Goal: Task Accomplishment & Management: Use online tool/utility

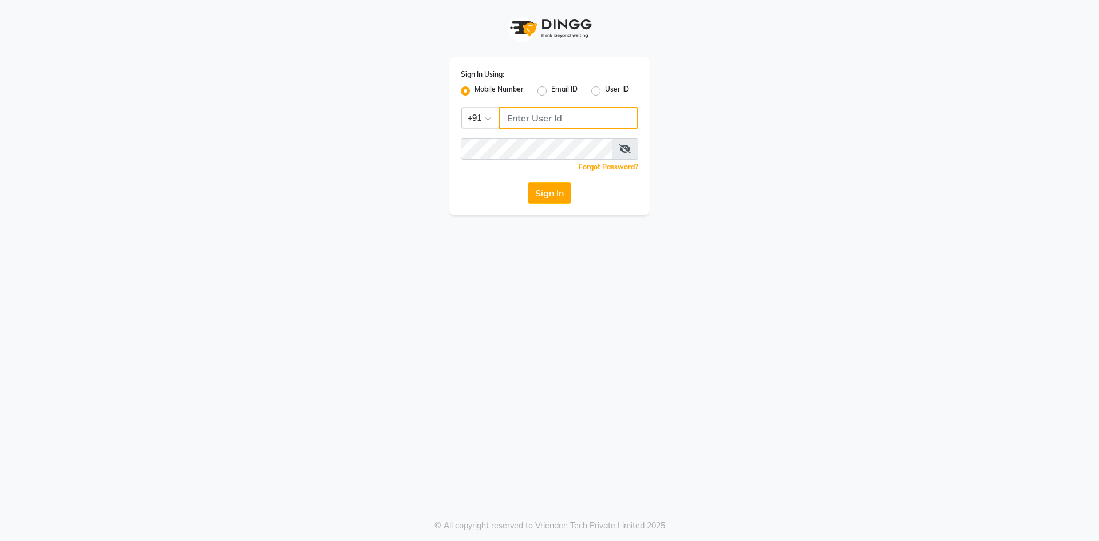
click at [587, 110] on input "Username" at bounding box center [568, 118] width 139 height 22
click at [554, 198] on button "Sign In" at bounding box center [550, 193] width 44 height 22
click at [550, 200] on button "Sign In" at bounding box center [550, 193] width 44 height 22
click at [536, 195] on button "Sign In" at bounding box center [550, 193] width 44 height 22
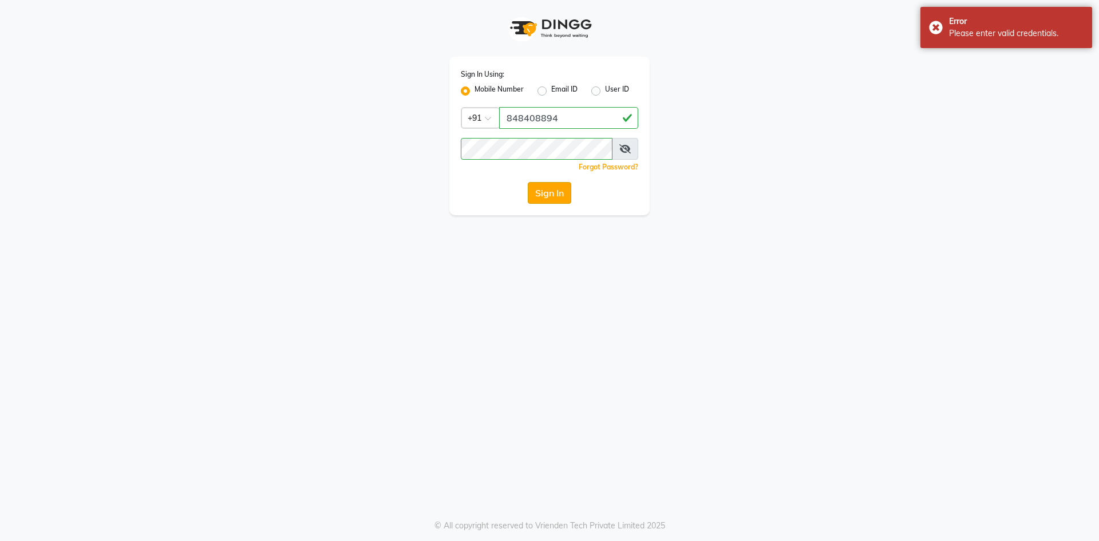
click at [550, 191] on button "Sign In" at bounding box center [550, 193] width 44 height 22
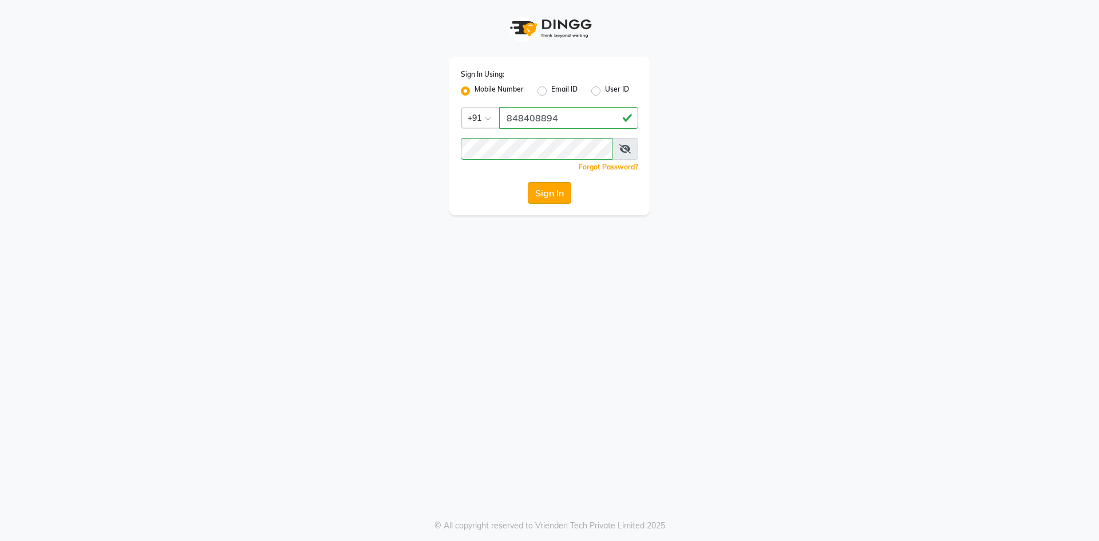
click at [550, 194] on button "Sign In" at bounding box center [550, 193] width 44 height 22
click at [567, 189] on button "Sign In" at bounding box center [550, 193] width 44 height 22
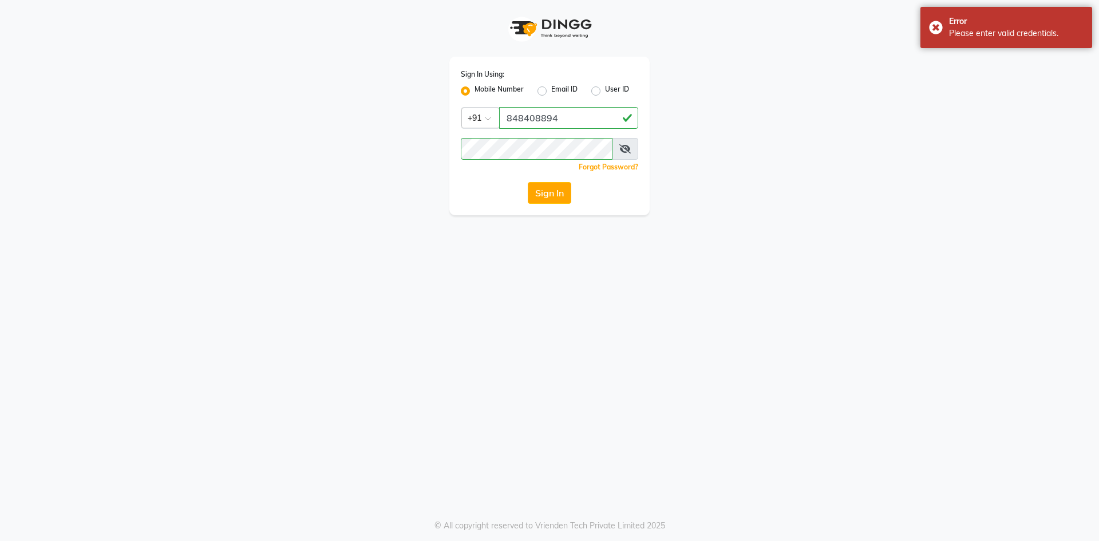
click at [618, 145] on span at bounding box center [625, 149] width 26 height 22
click at [628, 146] on icon at bounding box center [624, 148] width 11 height 9
click at [528, 182] on button "Sign In" at bounding box center [550, 193] width 44 height 22
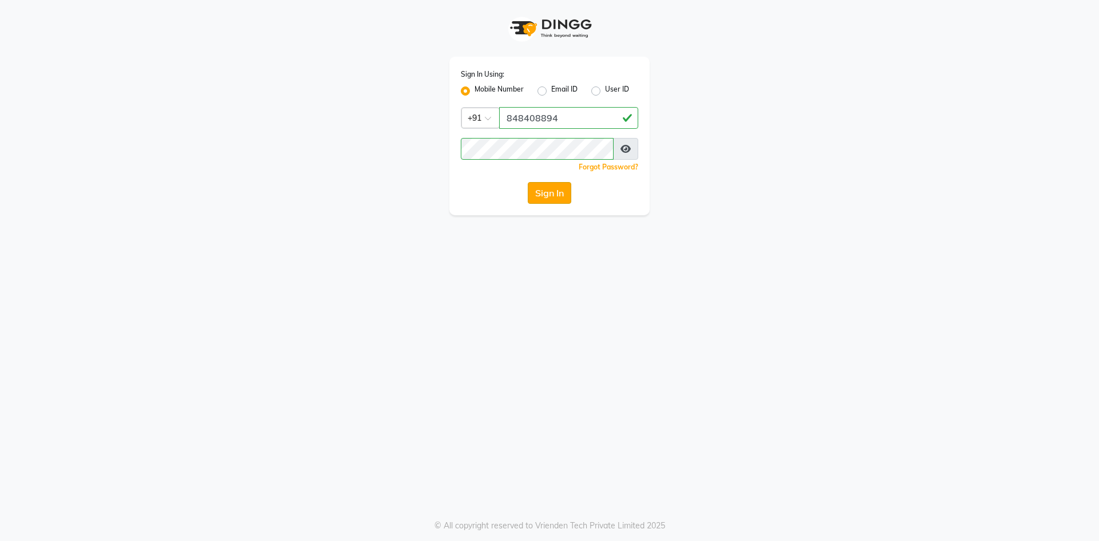
click at [559, 191] on button "Sign In" at bounding box center [550, 193] width 44 height 22
click at [538, 185] on button "Sign In" at bounding box center [550, 193] width 44 height 22
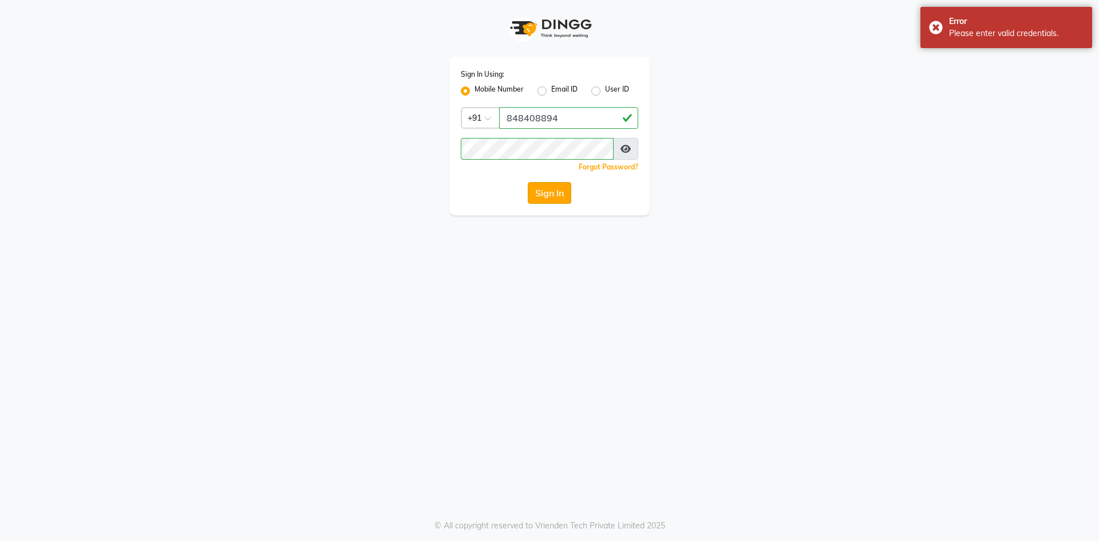
click at [534, 190] on button "Sign In" at bounding box center [550, 193] width 44 height 22
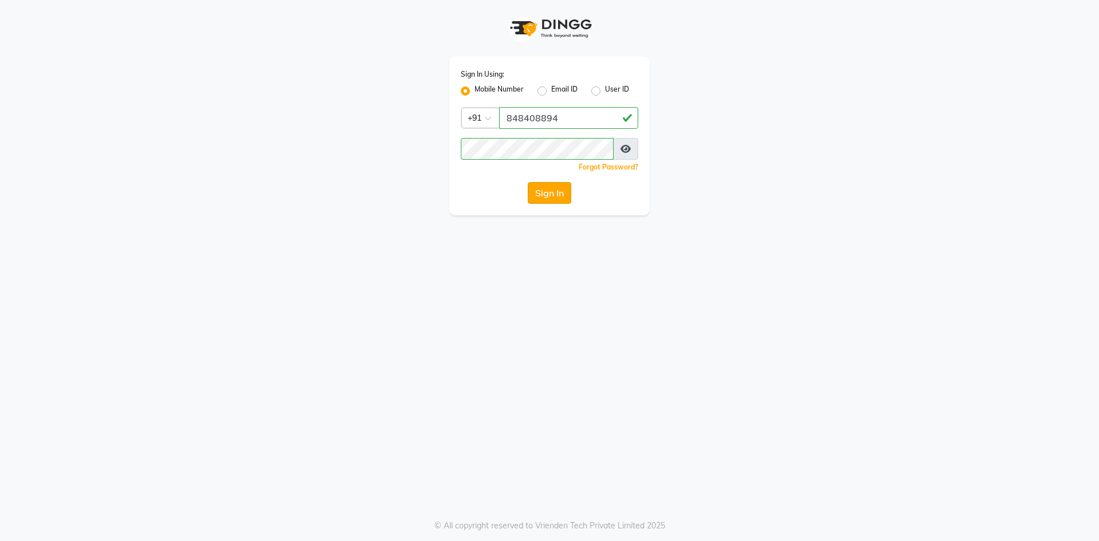
click at [557, 189] on button "Sign In" at bounding box center [550, 193] width 44 height 22
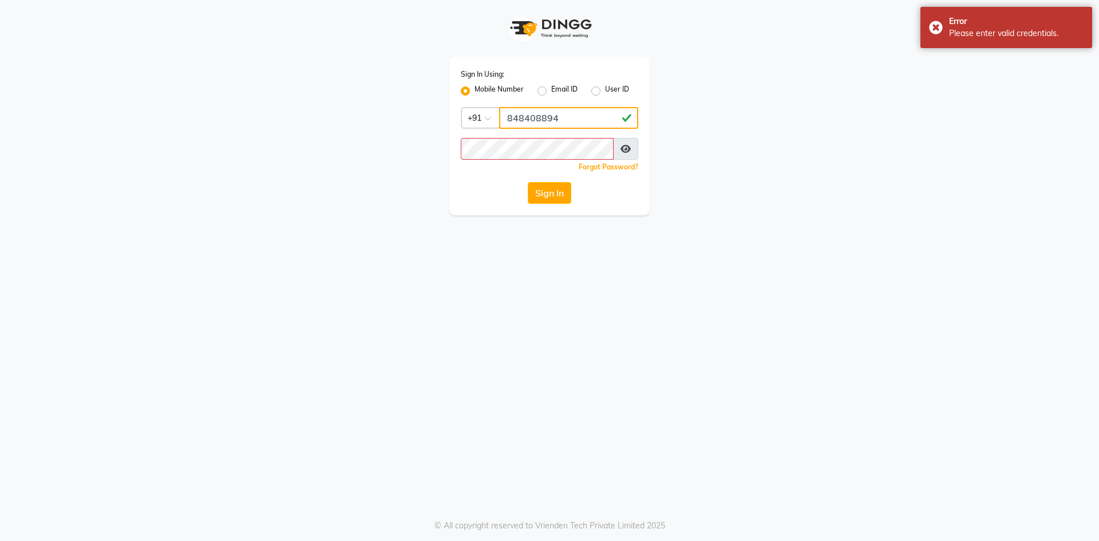
click at [566, 122] on input "848408894" at bounding box center [568, 118] width 139 height 22
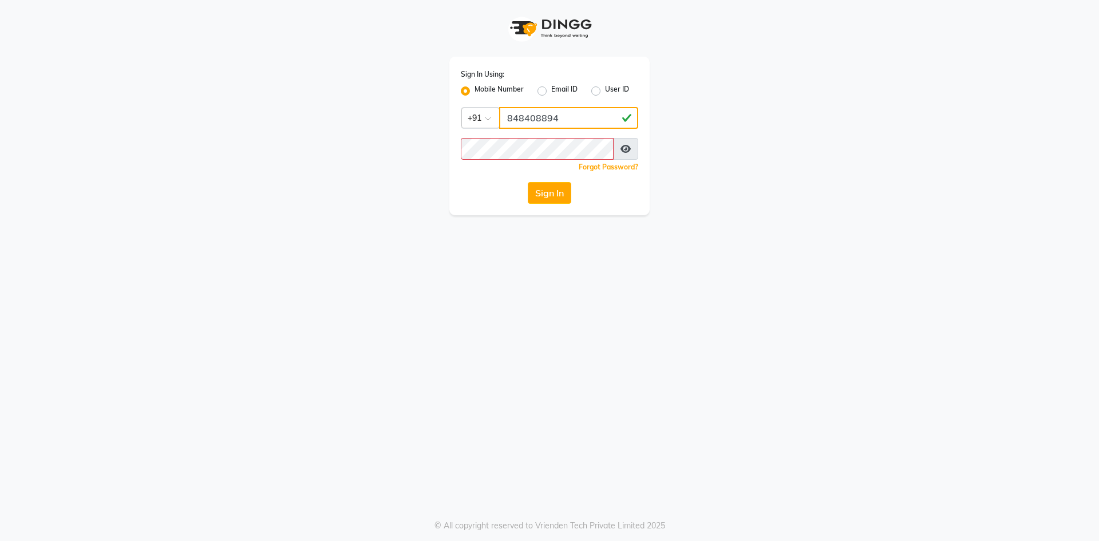
click at [558, 122] on input "848408894" at bounding box center [568, 118] width 139 height 22
type input "8"
type input "8484088894"
click at [557, 192] on button "Sign In" at bounding box center [550, 193] width 44 height 22
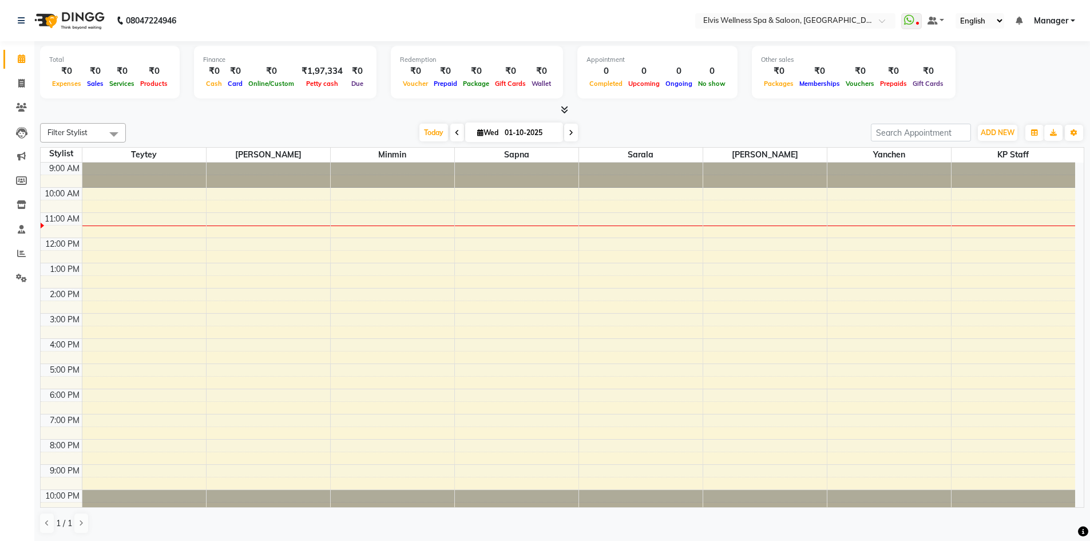
click at [112, 135] on span at bounding box center [113, 134] width 23 height 22
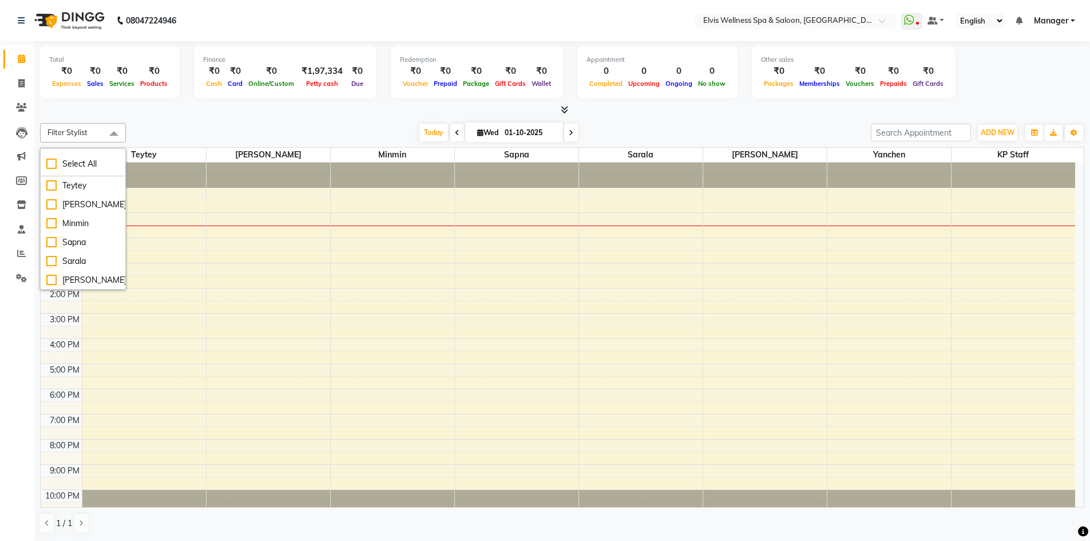
scroll to position [38, 0]
click at [185, 120] on div "Filter Stylist Select All Teytey [PERSON_NAME] Minmin [PERSON_NAME] [PERSON_NAM…" at bounding box center [562, 328] width 1045 height 420
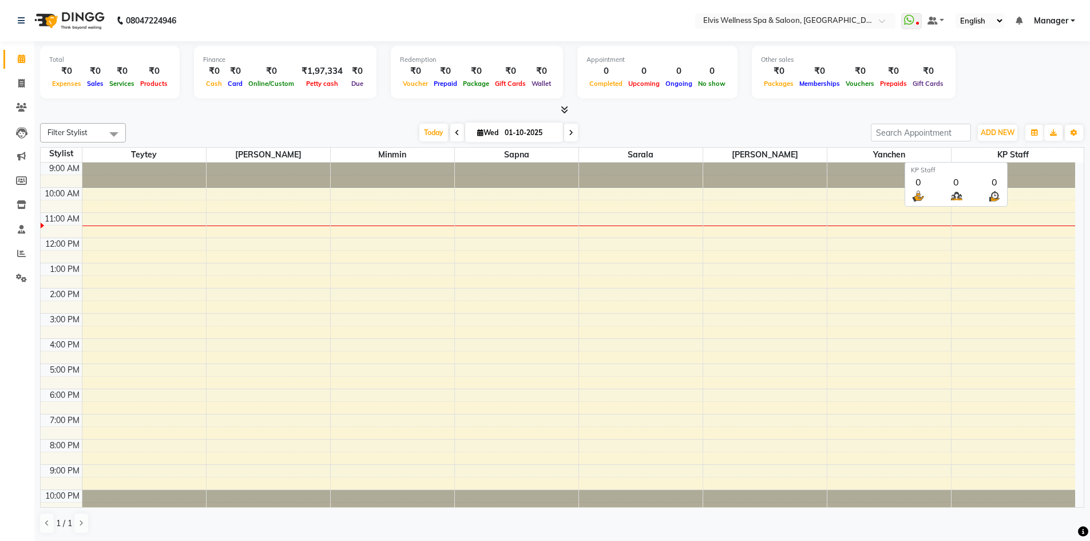
drag, startPoint x: 1039, startPoint y: 158, endPoint x: 1051, endPoint y: 151, distance: 14.1
click at [1051, 151] on span "KP Staff" at bounding box center [1014, 155] width 124 height 14
drag, startPoint x: 1049, startPoint y: 151, endPoint x: 736, endPoint y: 120, distance: 314.7
click at [736, 120] on div "Filter Stylist Select All Teytey [PERSON_NAME] Minmin [PERSON_NAME] [PERSON_NAM…" at bounding box center [562, 328] width 1045 height 420
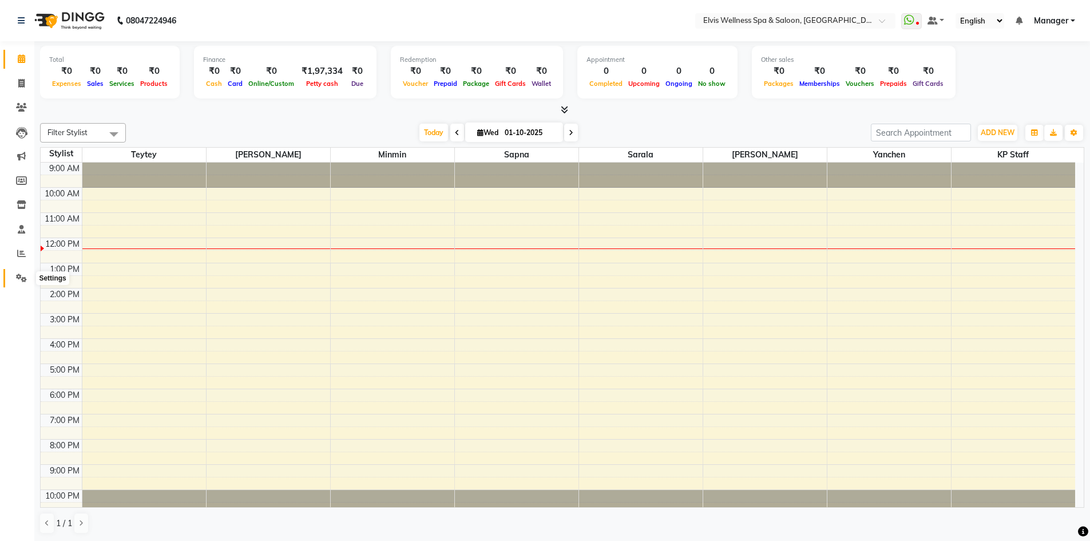
click at [23, 278] on icon at bounding box center [21, 278] width 11 height 9
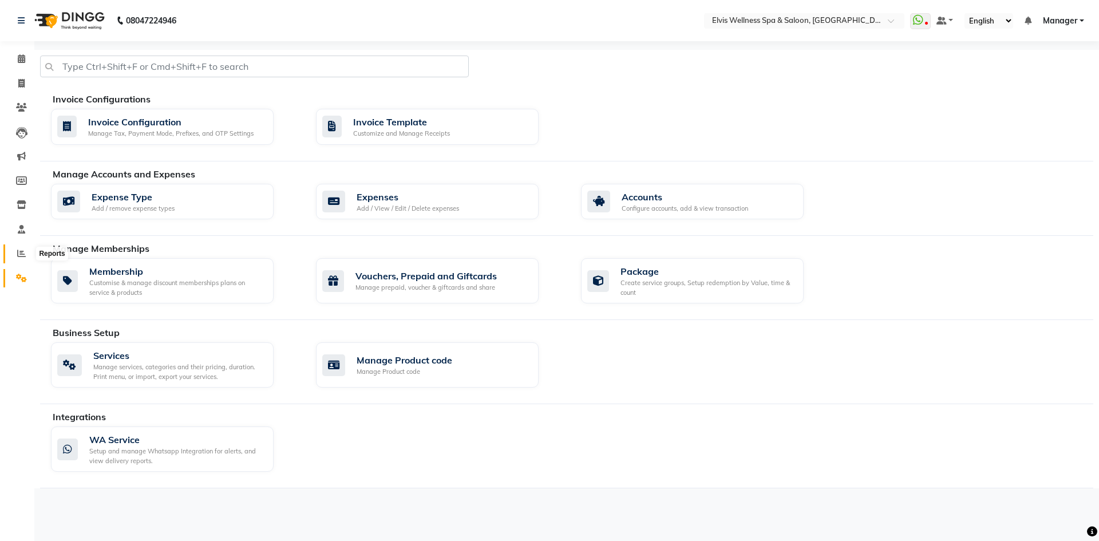
click at [21, 248] on span at bounding box center [21, 253] width 20 height 13
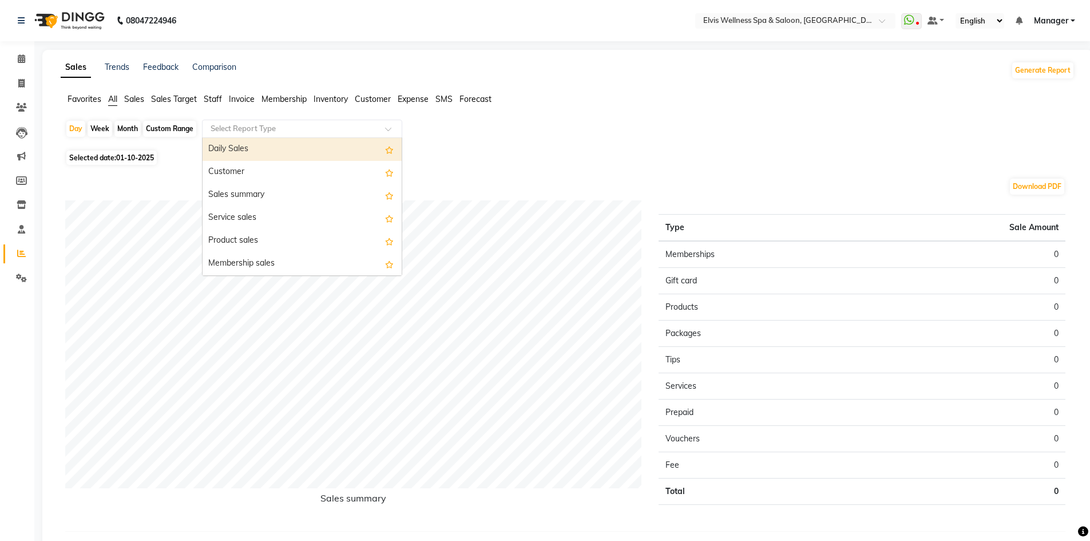
click at [299, 127] on input "text" at bounding box center [290, 128] width 165 height 11
click at [280, 142] on div "Daily Sales" at bounding box center [302, 149] width 199 height 23
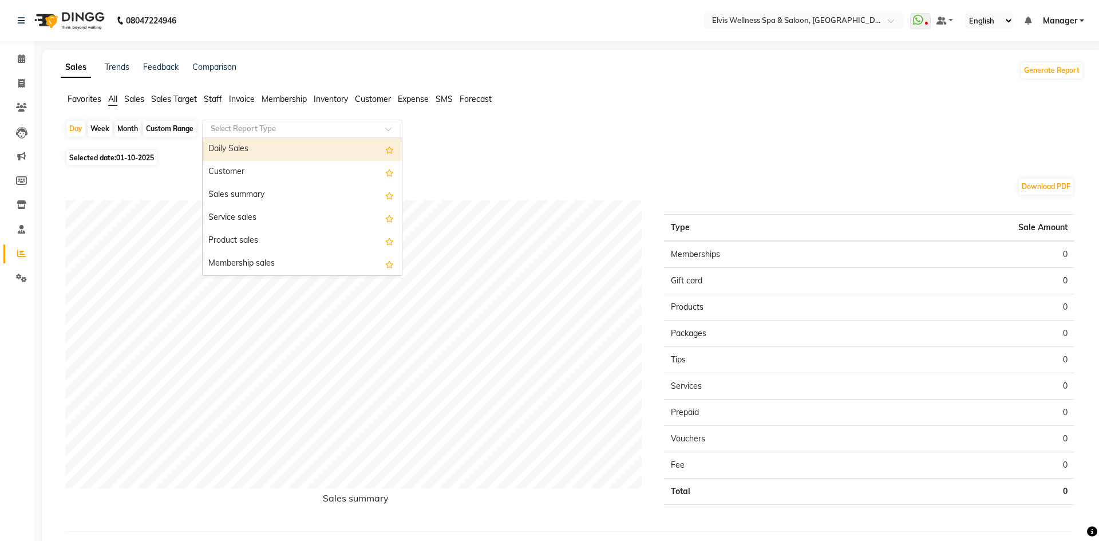
select select "full_report"
select select "pdf"
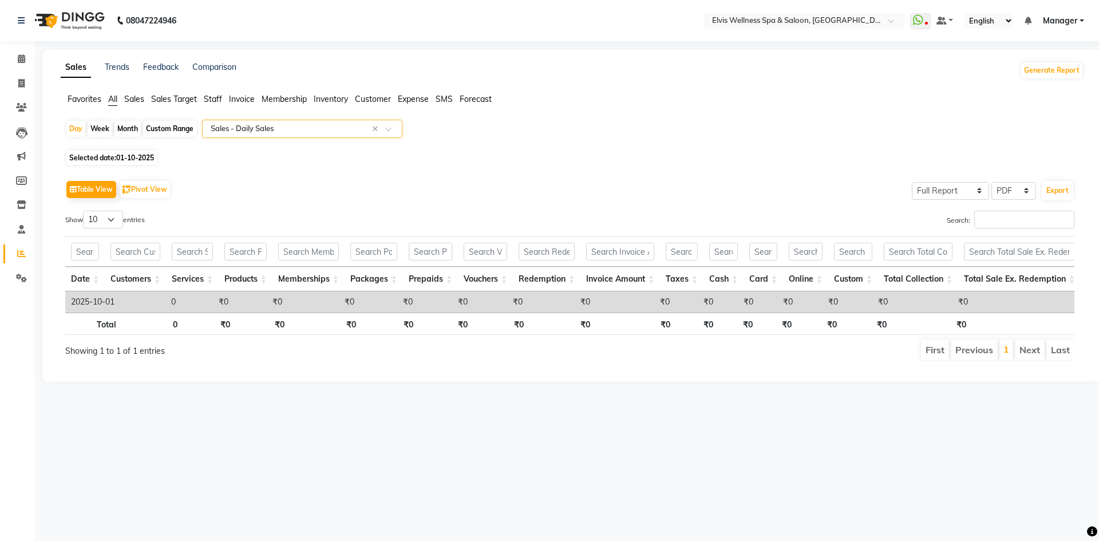
click at [126, 157] on span "01-10-2025" at bounding box center [135, 157] width 38 height 9
select select "10"
select select "2025"
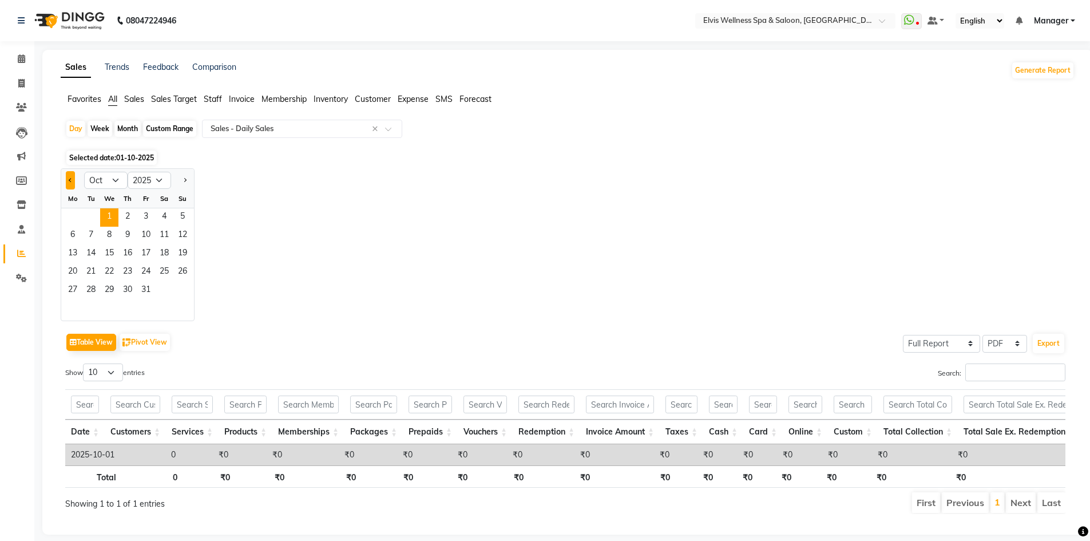
click at [70, 181] on span "Previous month" at bounding box center [71, 179] width 4 height 4
select select "9"
click at [77, 213] on span "1" at bounding box center [73, 217] width 18 height 18
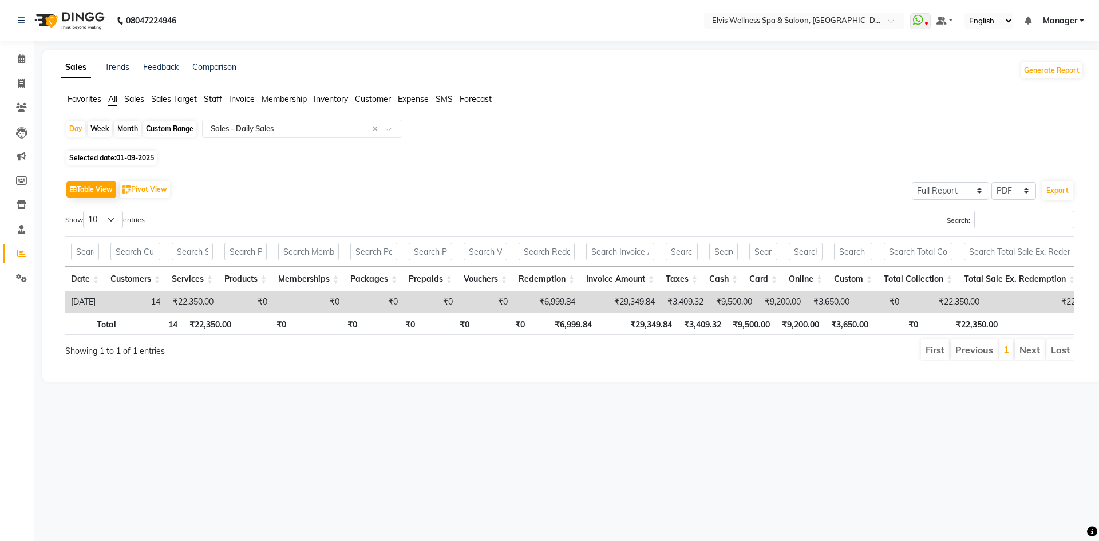
click at [129, 127] on div "Month" at bounding box center [127, 129] width 26 height 16
select select "9"
select select "2025"
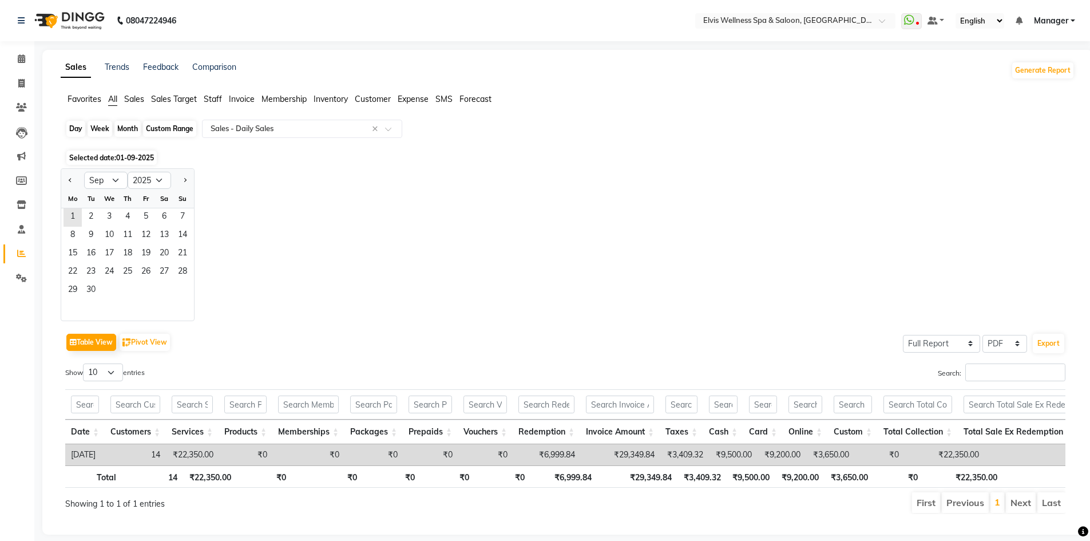
click at [121, 132] on div "Month" at bounding box center [127, 129] width 26 height 16
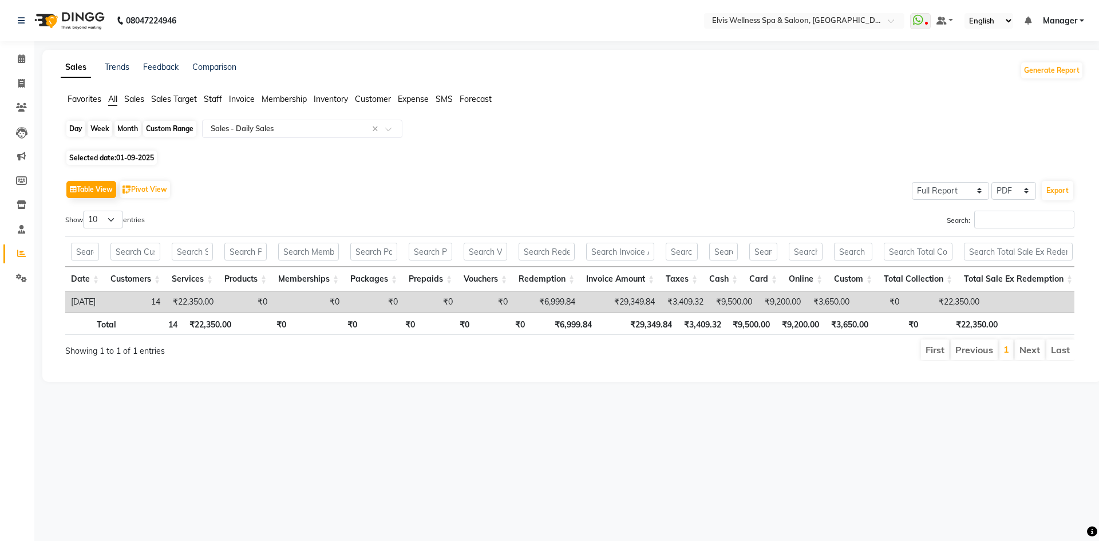
click at [122, 129] on div "Month" at bounding box center [127, 129] width 26 height 16
select select "9"
select select "2025"
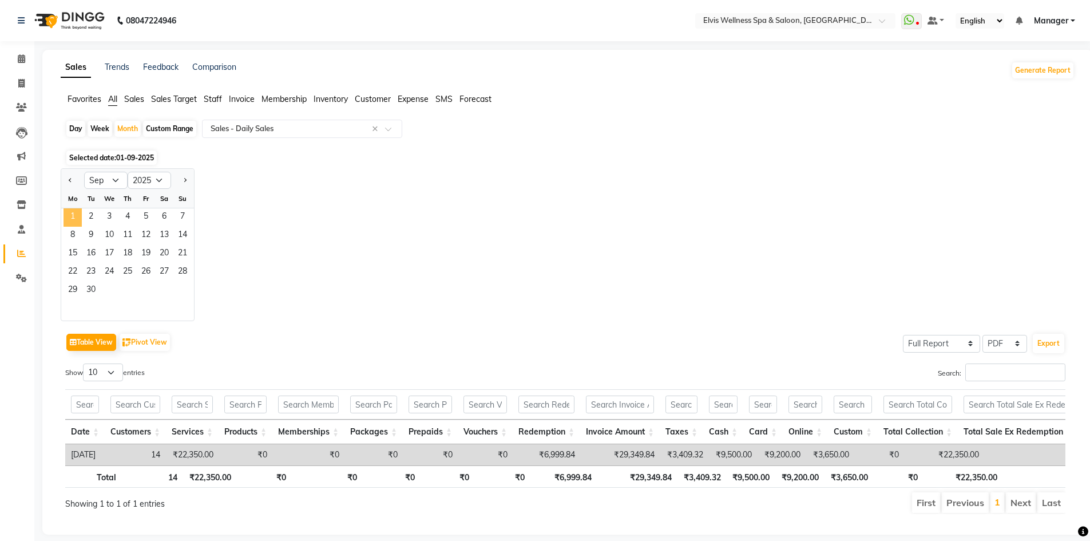
click at [78, 215] on span "1" at bounding box center [73, 217] width 18 height 18
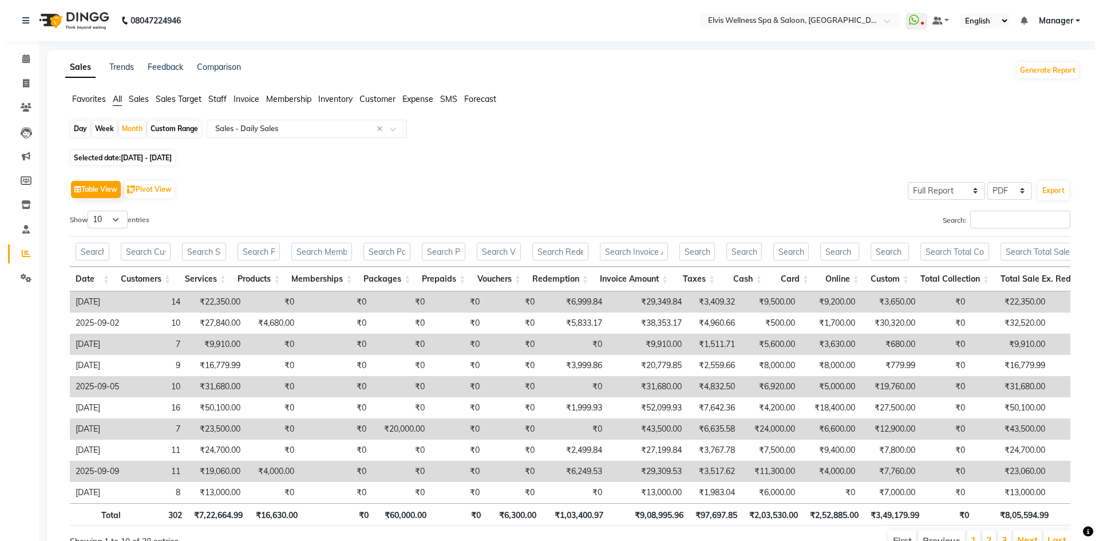
scroll to position [66, 0]
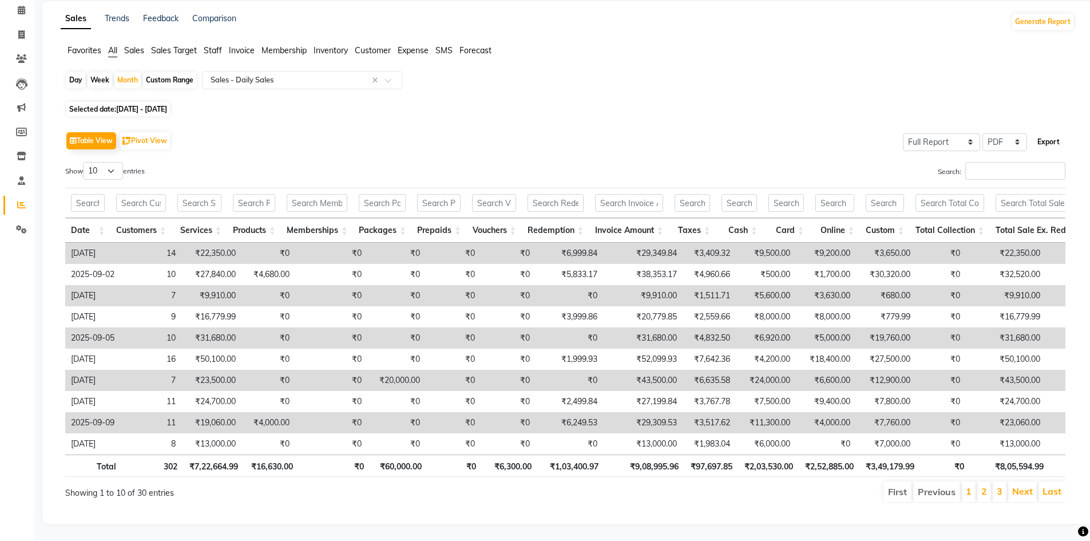
click at [1054, 132] on button "Export" at bounding box center [1048, 141] width 31 height 19
select select "sans-serif"
select select "11px"
select select "template_1"
select select "A4"
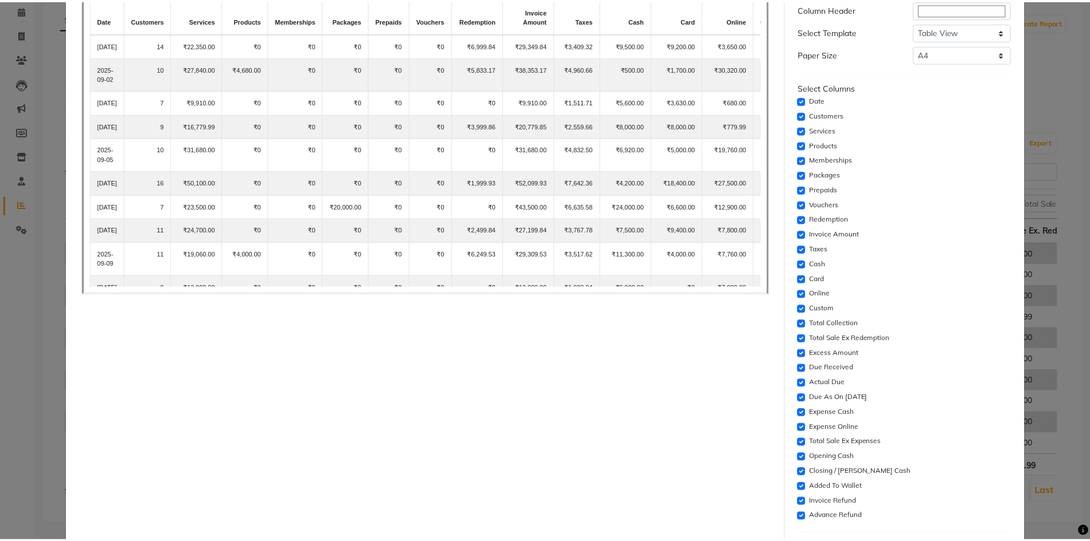
scroll to position [202, 0]
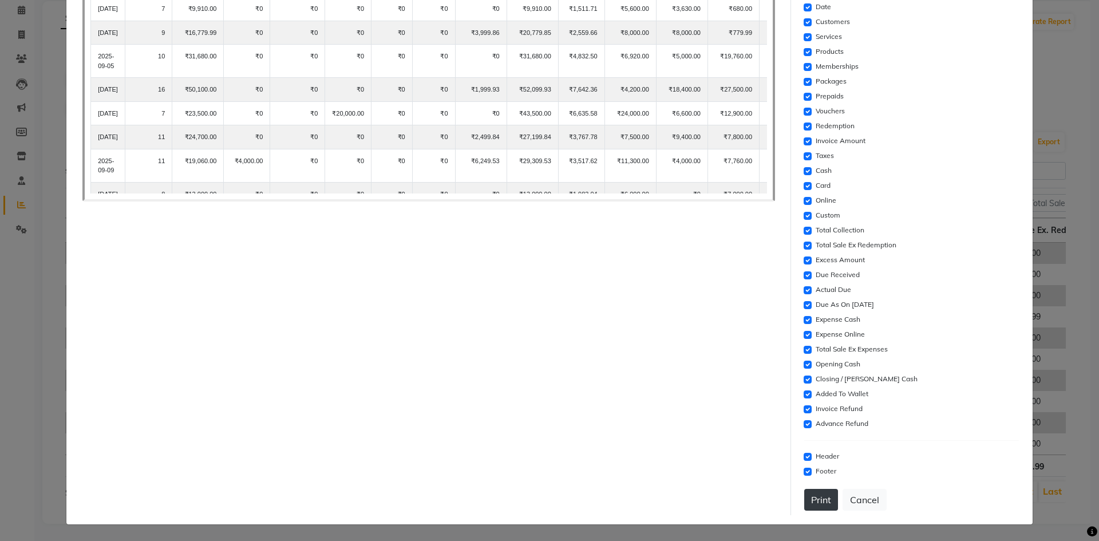
click at [809, 508] on button "Print" at bounding box center [821, 500] width 34 height 22
click at [852, 489] on button "Cancel" at bounding box center [865, 500] width 44 height 22
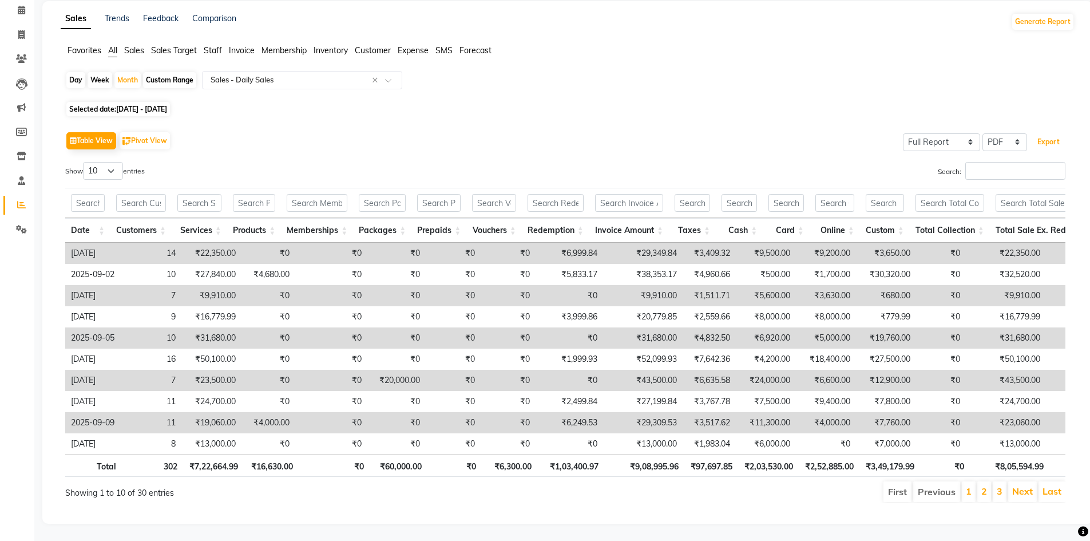
scroll to position [0, 0]
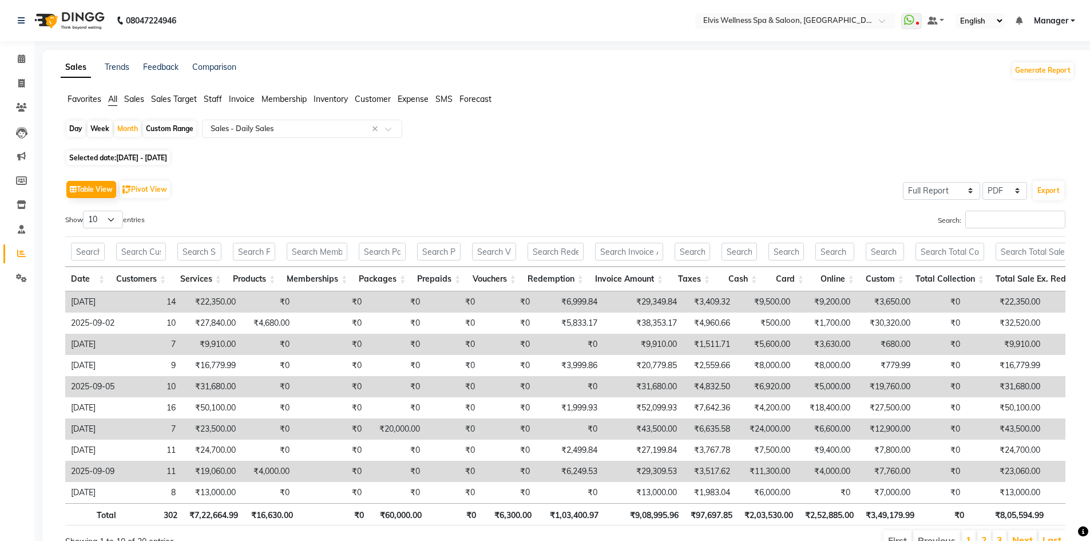
click at [82, 128] on div "Day" at bounding box center [75, 129] width 19 height 16
select select "9"
select select "2025"
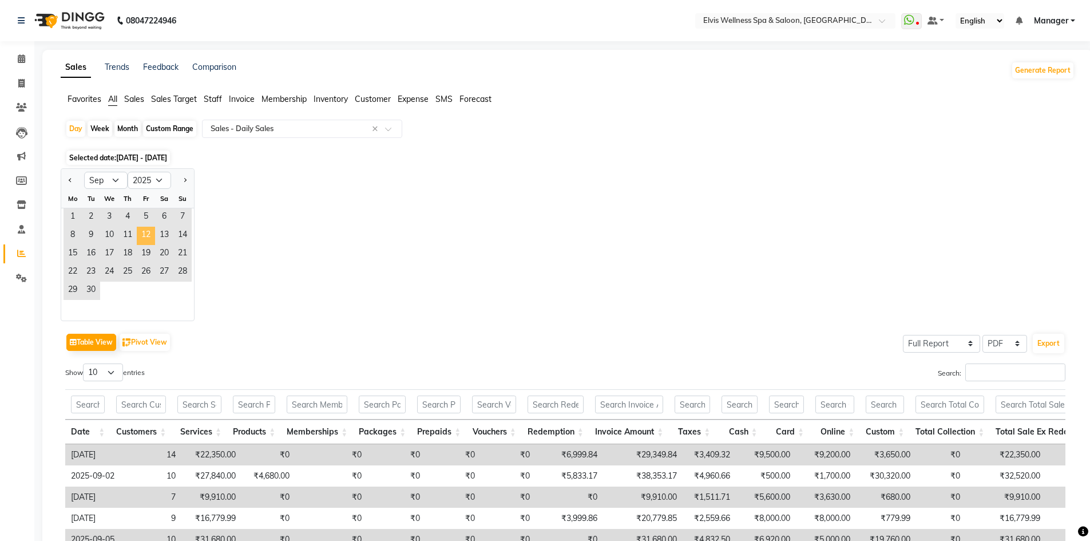
click at [154, 230] on span "12" at bounding box center [146, 236] width 18 height 18
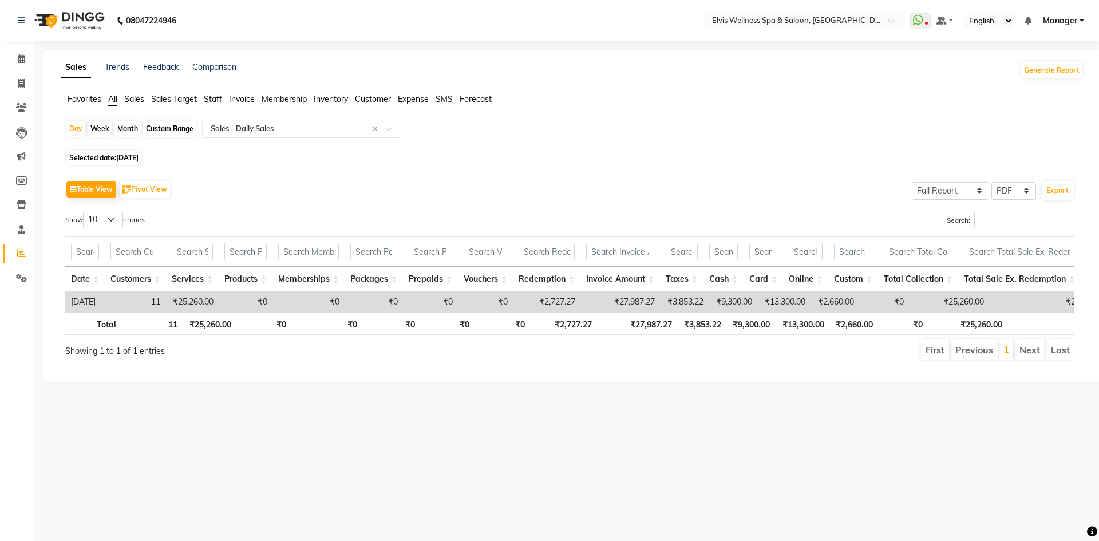
click at [138, 153] on span "[DATE]" at bounding box center [127, 157] width 22 height 9
select select "9"
select select "2025"
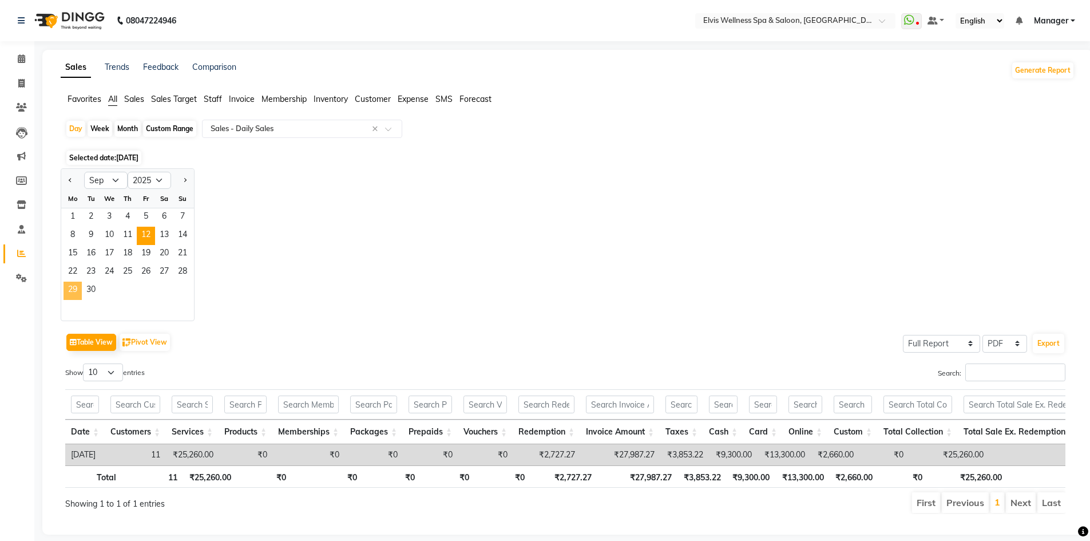
click at [69, 289] on span "29" at bounding box center [73, 291] width 18 height 18
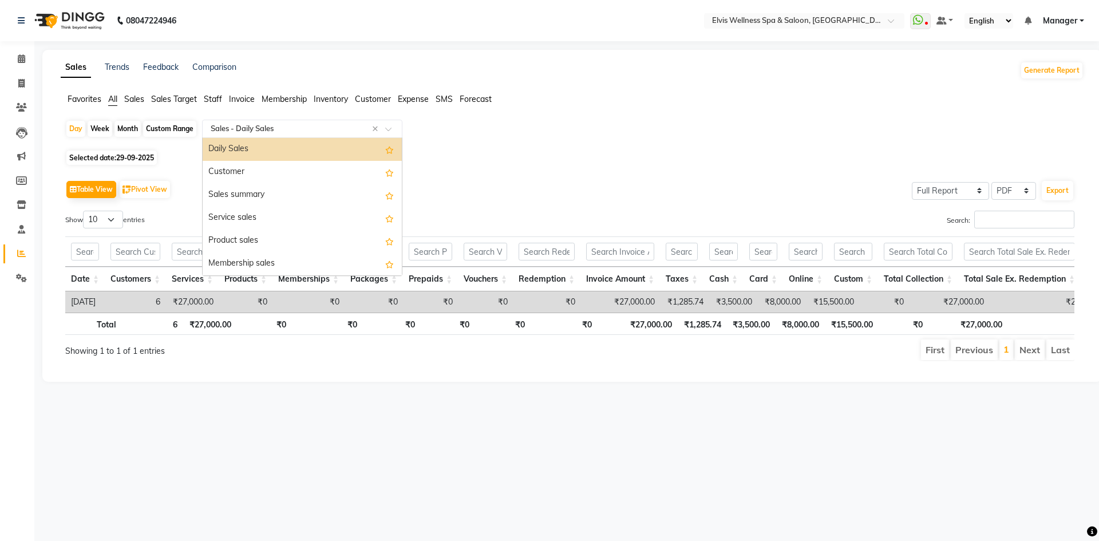
click at [275, 132] on input "text" at bounding box center [290, 128] width 165 height 11
click at [250, 169] on div "Customer" at bounding box center [302, 172] width 199 height 23
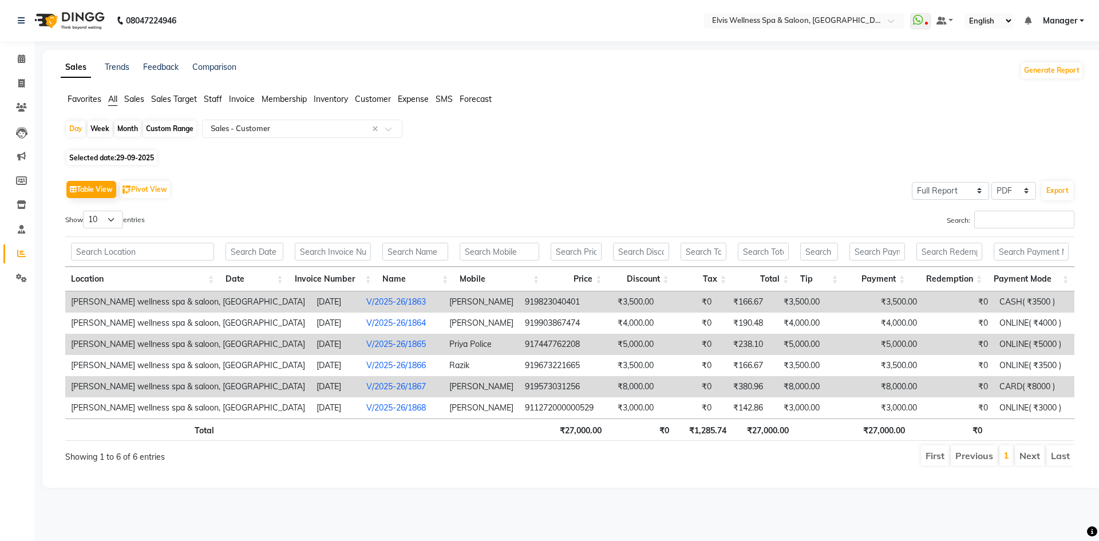
click at [130, 155] on span "29-09-2025" at bounding box center [135, 157] width 38 height 9
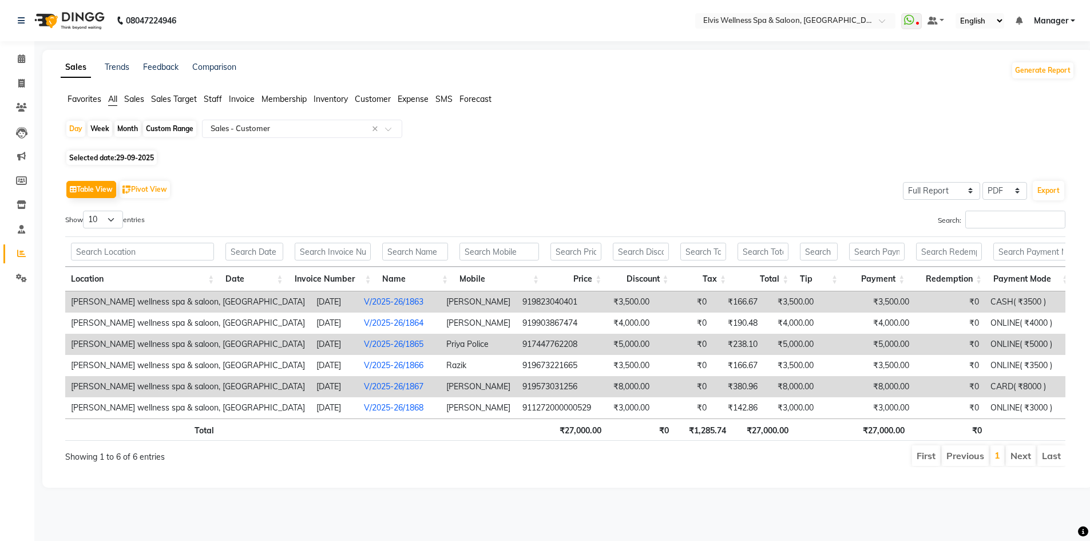
select select "9"
select select "2025"
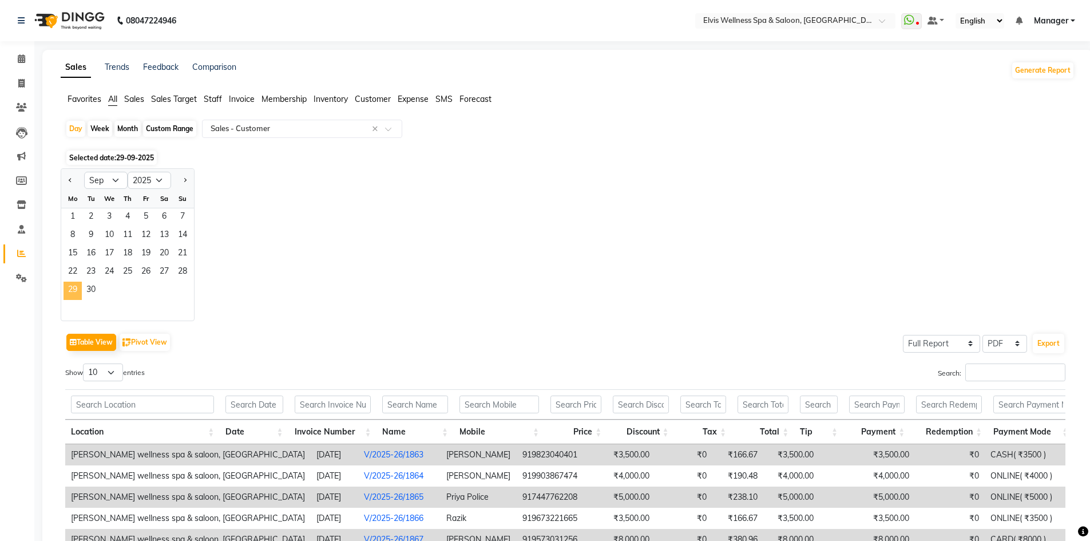
click at [72, 288] on span "29" at bounding box center [73, 291] width 18 height 18
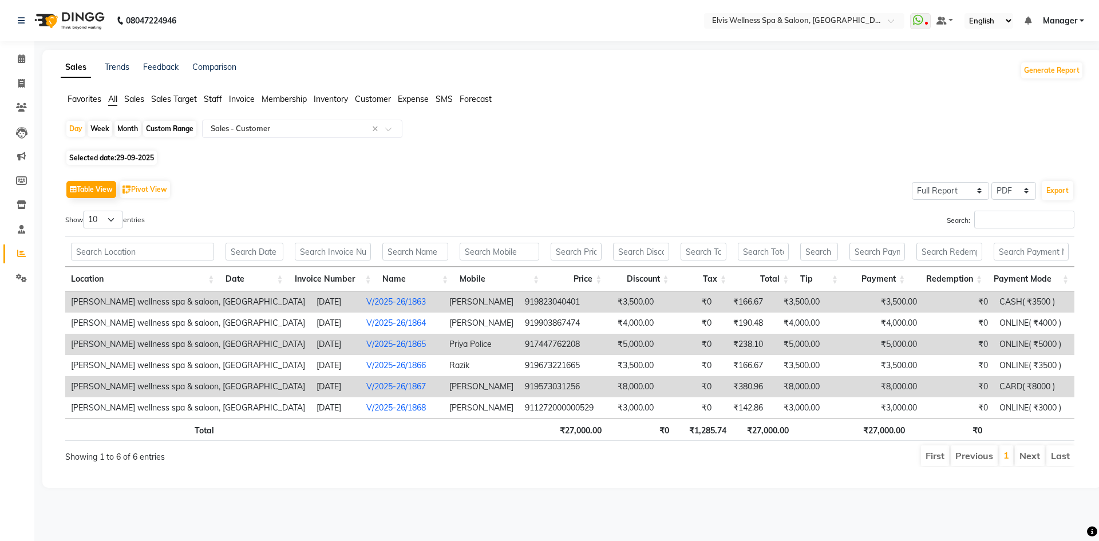
click at [149, 160] on span "29-09-2025" at bounding box center [135, 157] width 38 height 9
select select "9"
select select "2025"
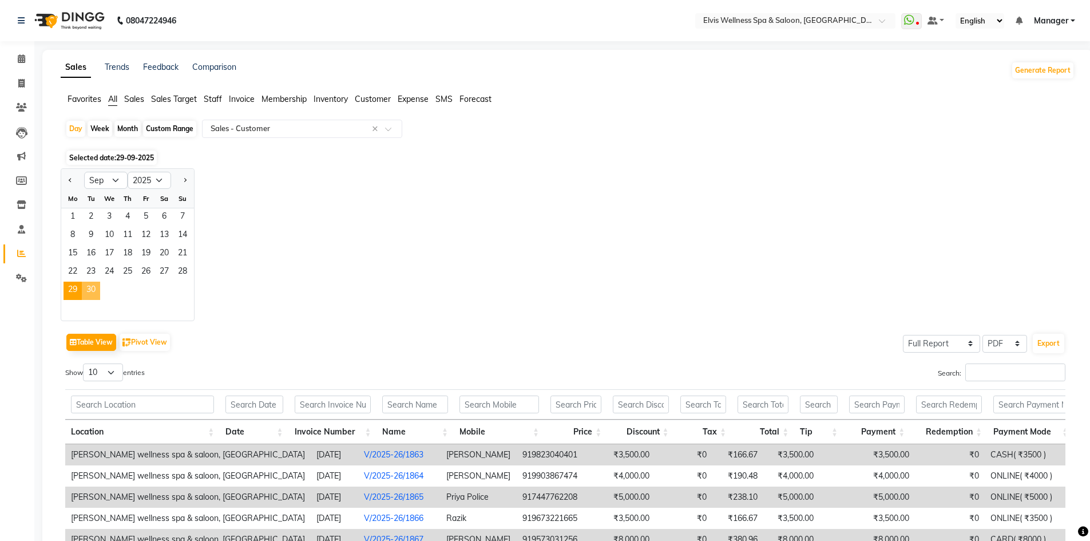
click at [100, 288] on span "30" at bounding box center [91, 291] width 18 height 18
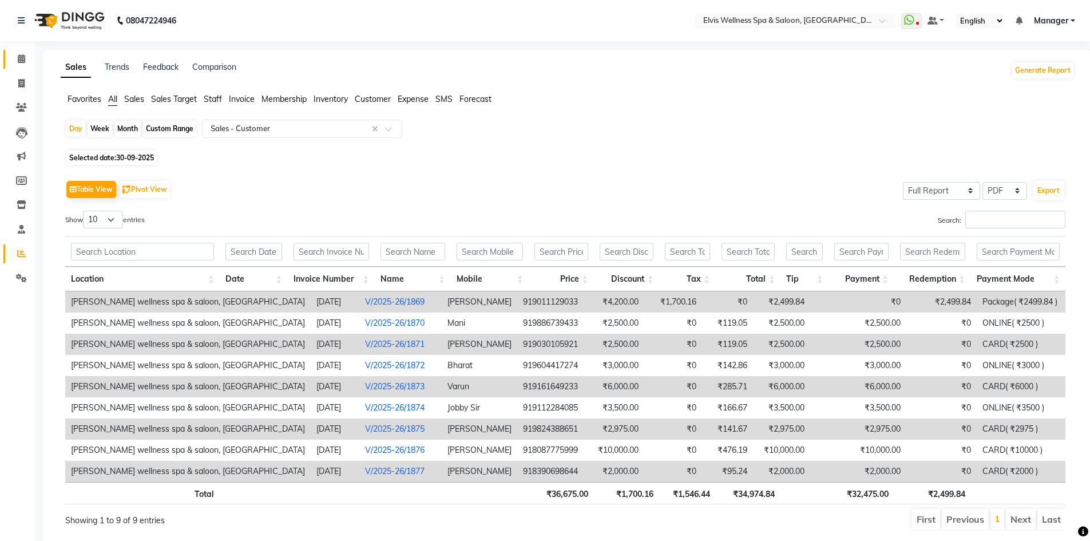
click at [14, 66] on link "Calendar" at bounding box center [16, 59] width 27 height 19
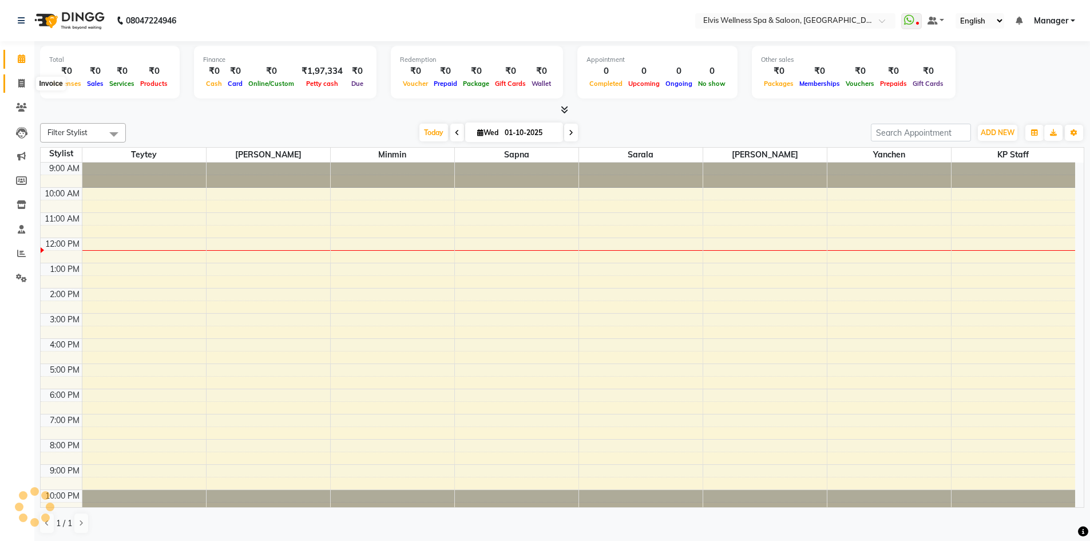
click at [23, 81] on icon at bounding box center [21, 83] width 6 height 9
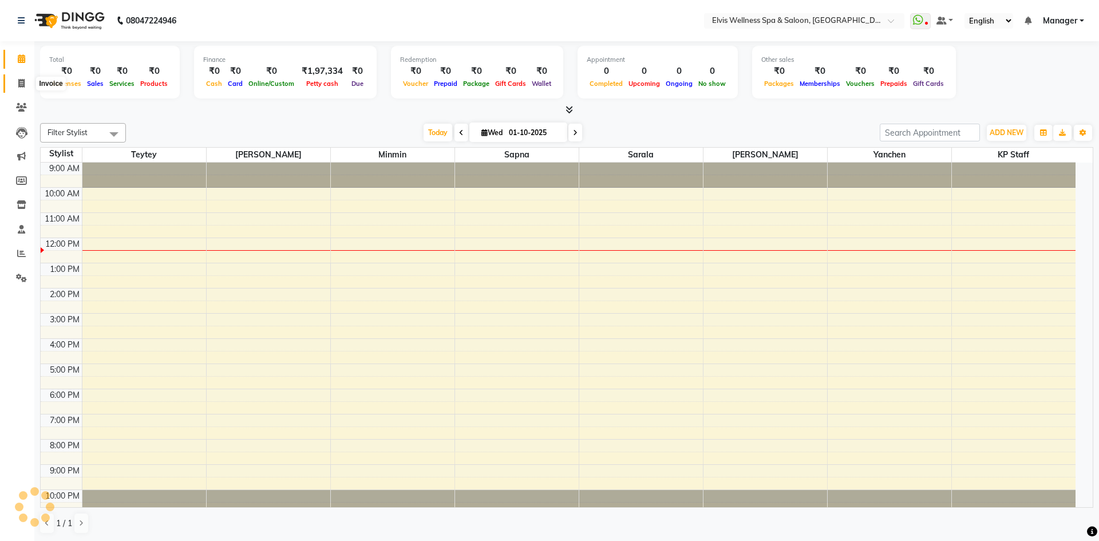
select select "6269"
select select "service"
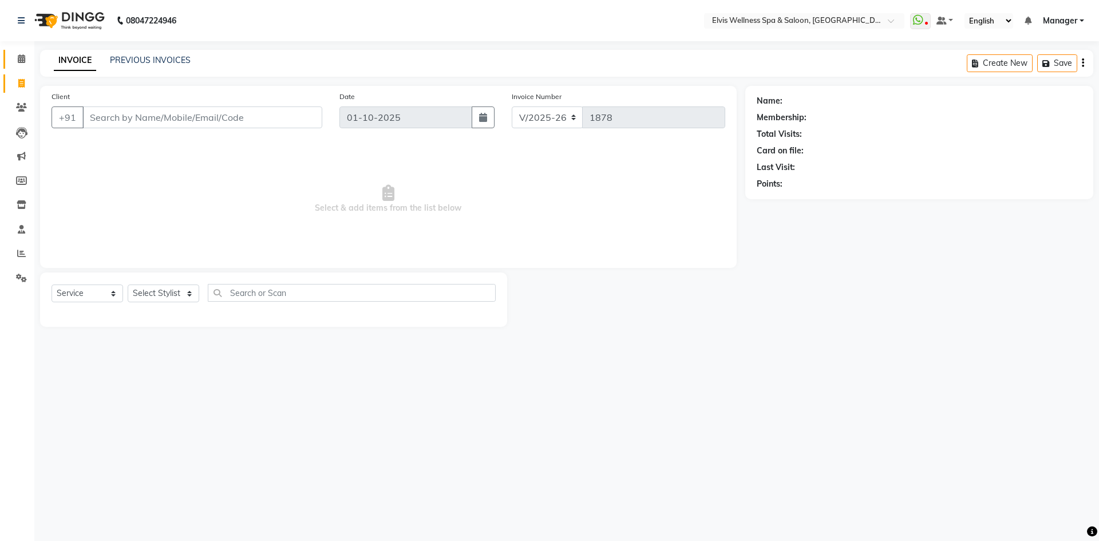
click at [30, 64] on span at bounding box center [21, 59] width 20 height 13
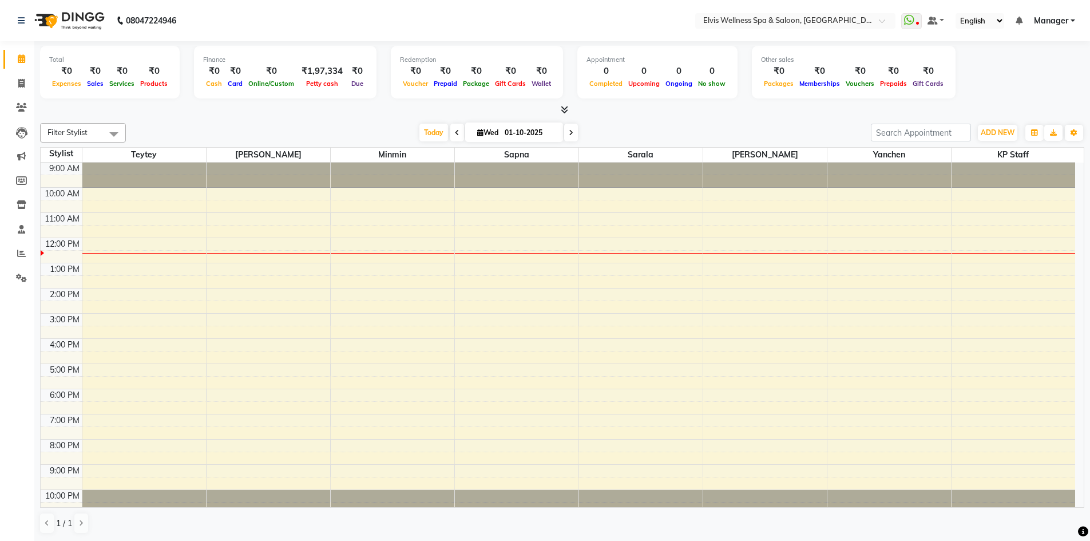
scroll to position [1, 0]
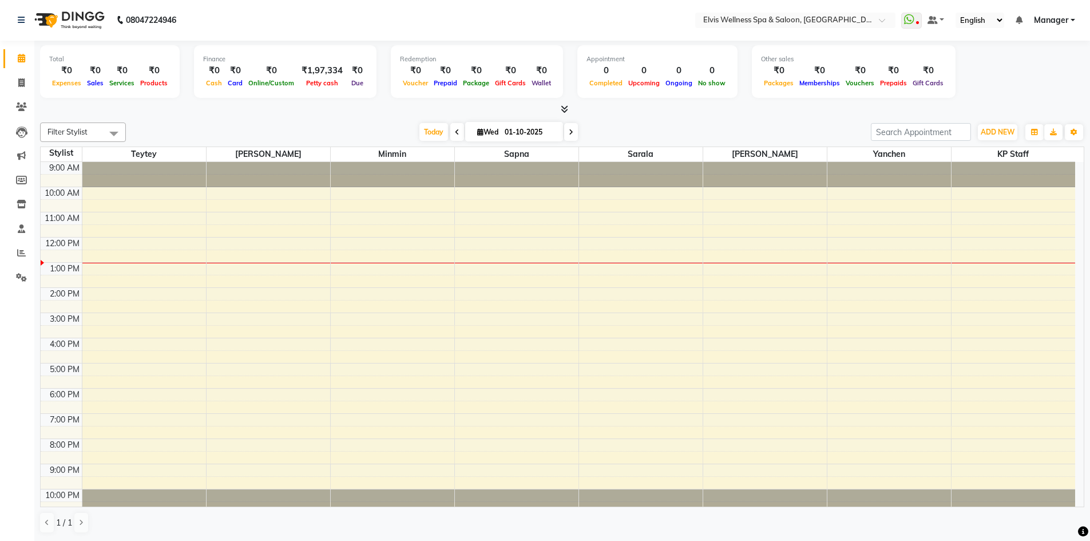
click at [566, 109] on icon at bounding box center [564, 109] width 7 height 9
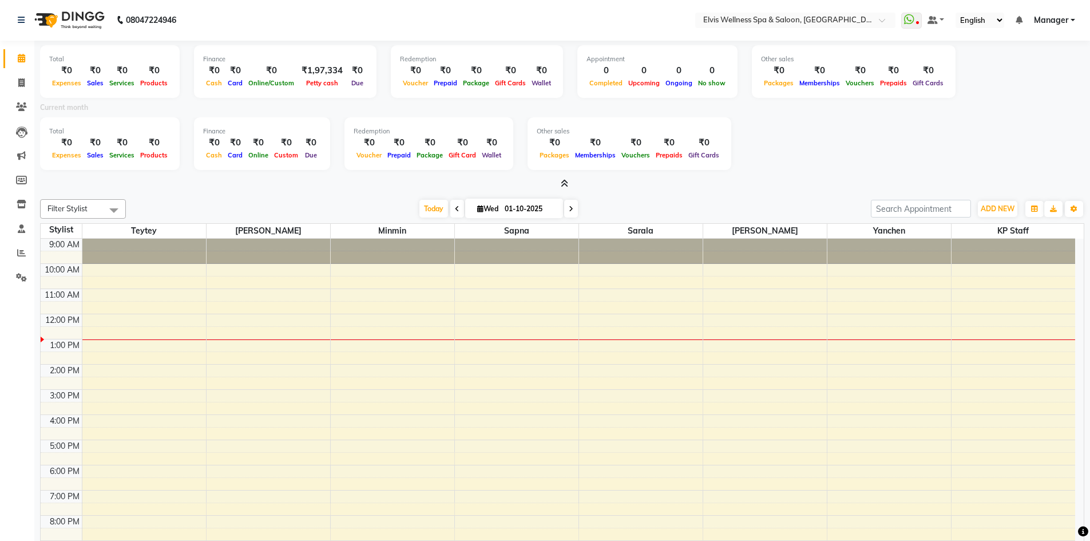
click at [566, 109] on div "Current month" at bounding box center [562, 109] width 1062 height 16
click at [565, 185] on icon at bounding box center [564, 183] width 7 height 9
